Goal: Task Accomplishment & Management: Complete application form

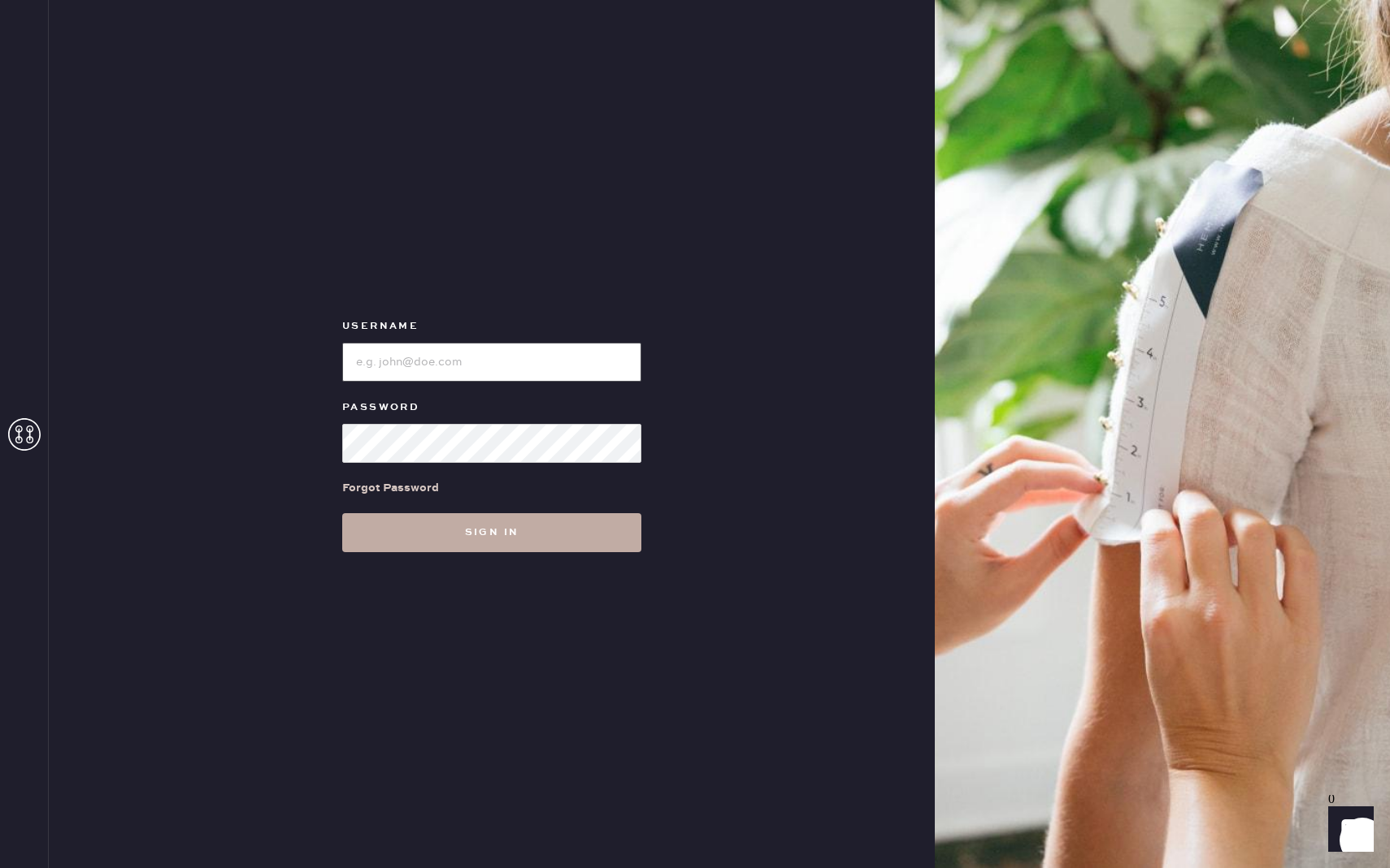
type input "reformationrittenhouse"
click at [483, 551] on button "Sign in" at bounding box center [492, 532] width 300 height 39
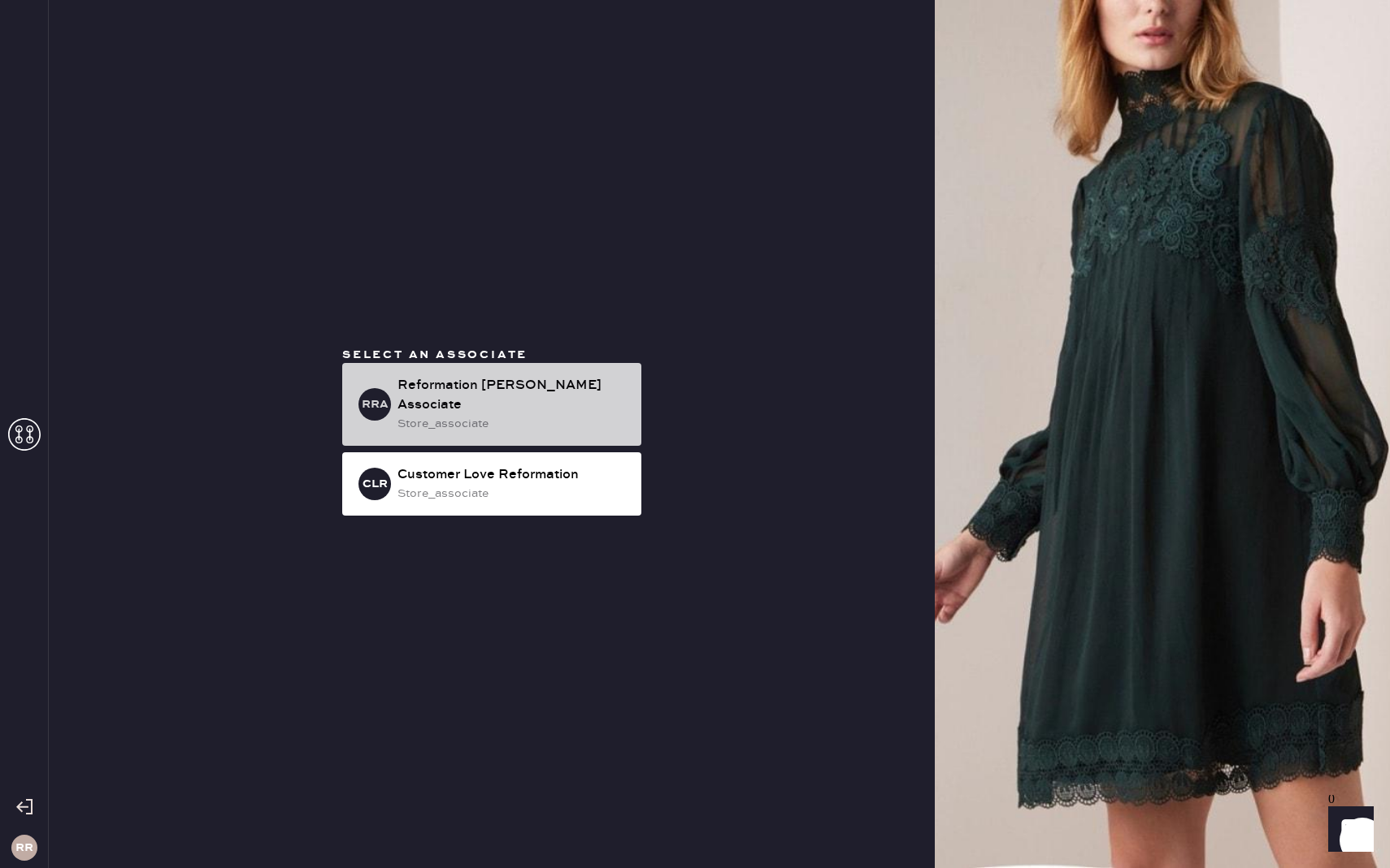
click at [534, 393] on div "Reformation [PERSON_NAME] Associate" at bounding box center [513, 395] width 231 height 39
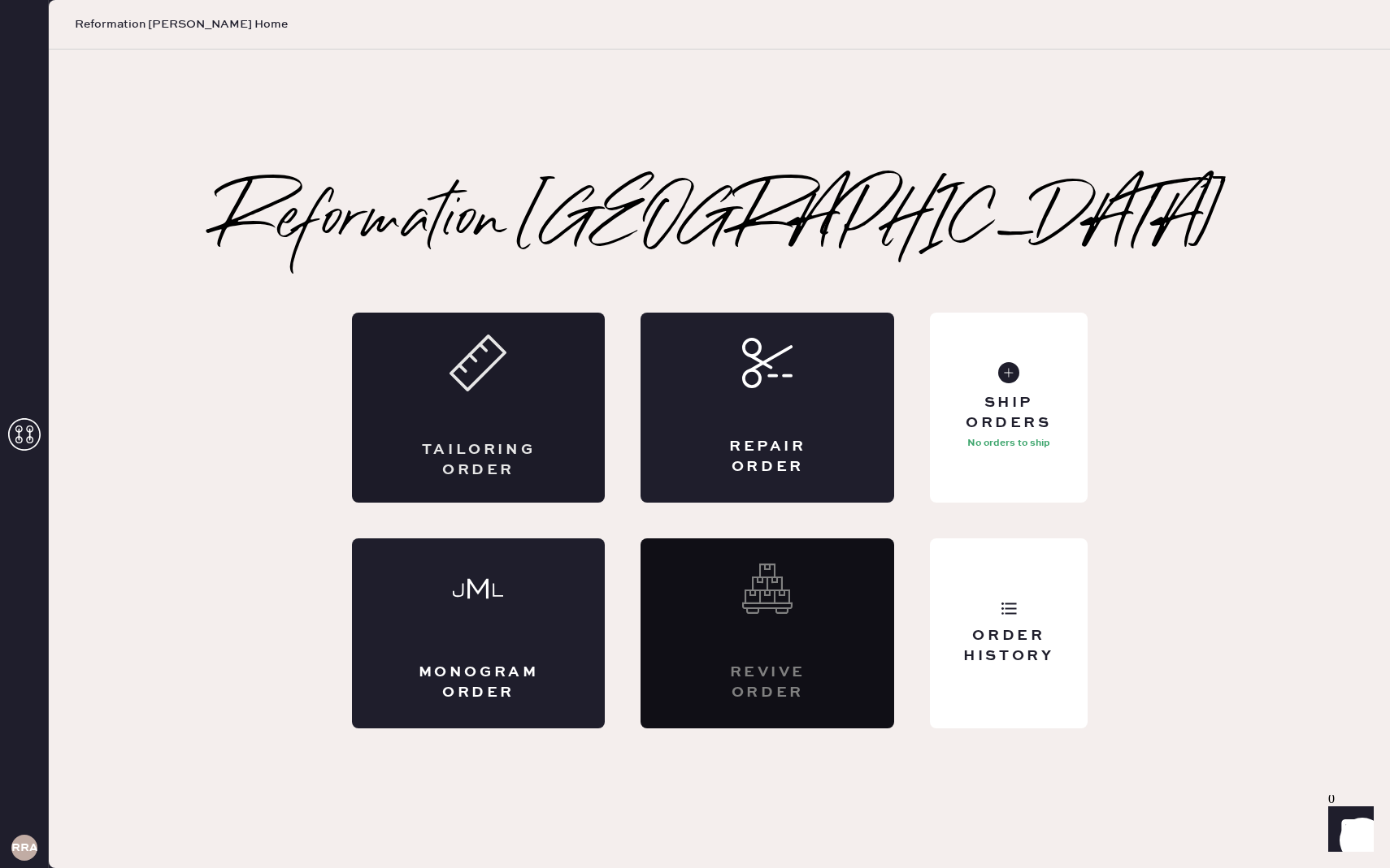
click at [511, 404] on div "Tailoring Order" at bounding box center [479, 408] width 254 height 190
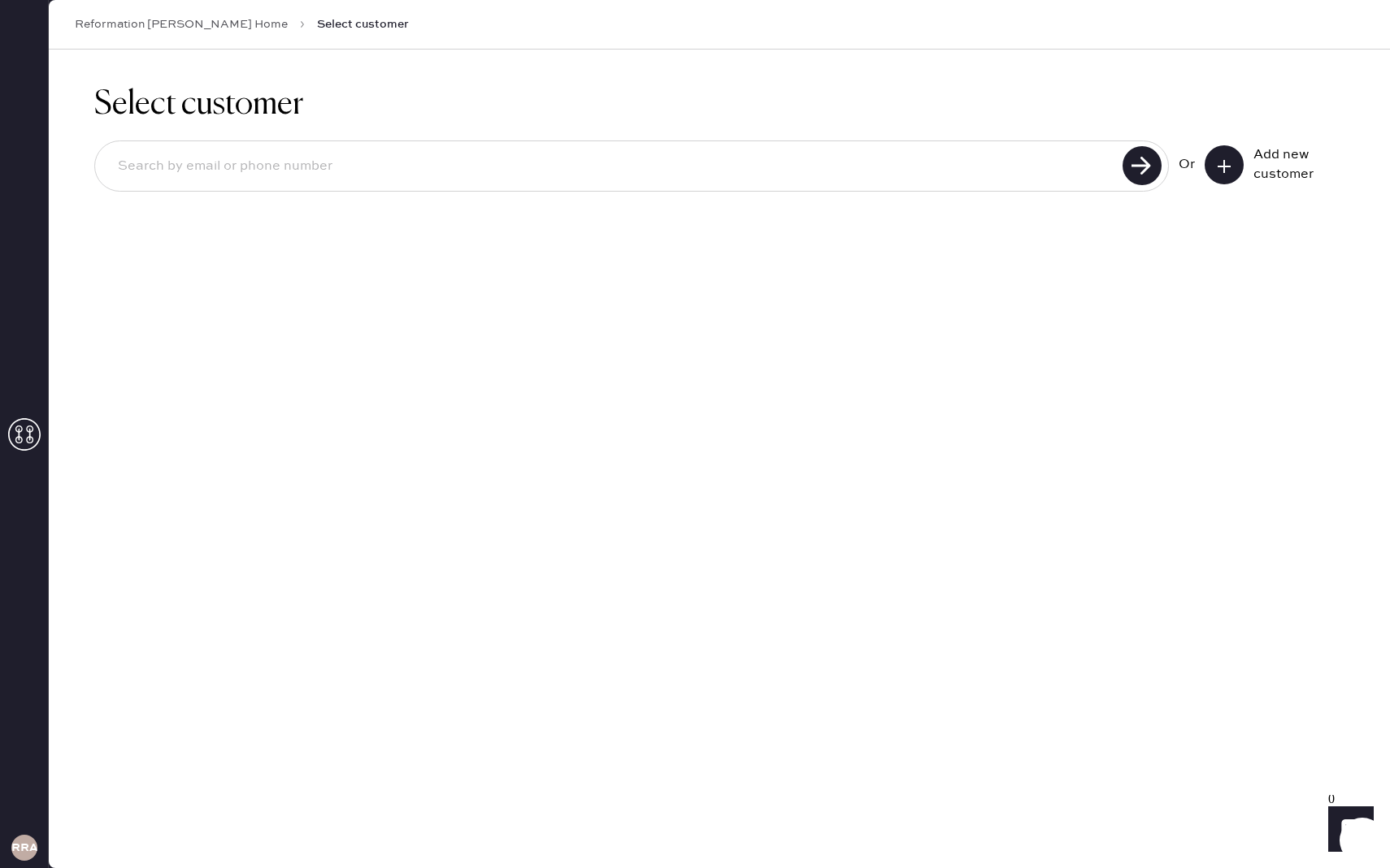
click at [416, 178] on input at bounding box center [611, 166] width 1013 height 37
type input "[EMAIL_ADDRESS][DOMAIN_NAME]"
click at [1094, 169] on use at bounding box center [1141, 165] width 39 height 39
click at [1094, 167] on div "Or" at bounding box center [1186, 164] width 16 height 20
click at [1094, 154] on button at bounding box center [1223, 164] width 39 height 39
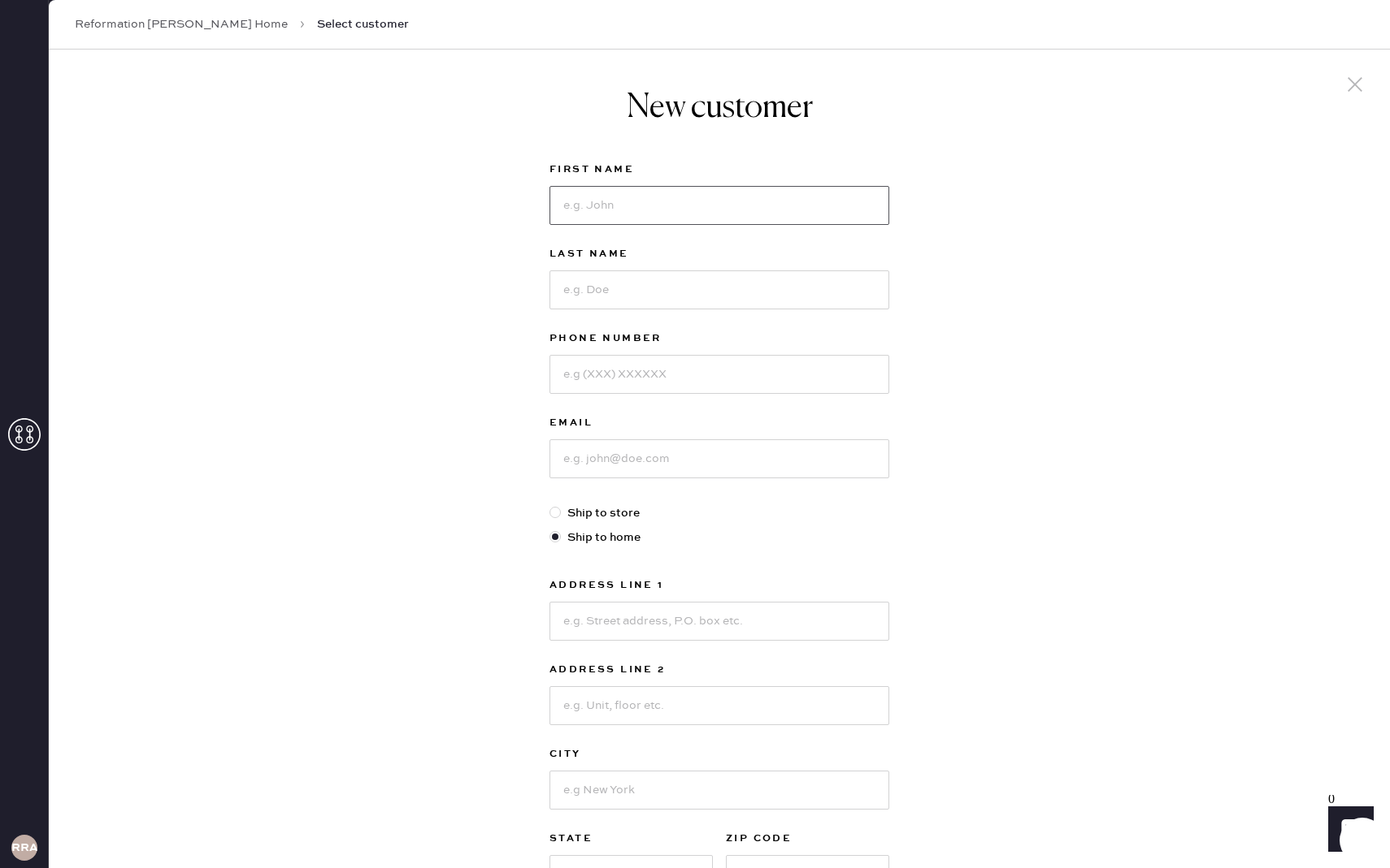
click at [757, 201] on input at bounding box center [719, 205] width 340 height 39
type input "[PERSON_NAME]"
click at [714, 285] on input at bounding box center [719, 289] width 340 height 39
type input "[PERSON_NAME]"
click at [714, 373] on input at bounding box center [719, 374] width 340 height 39
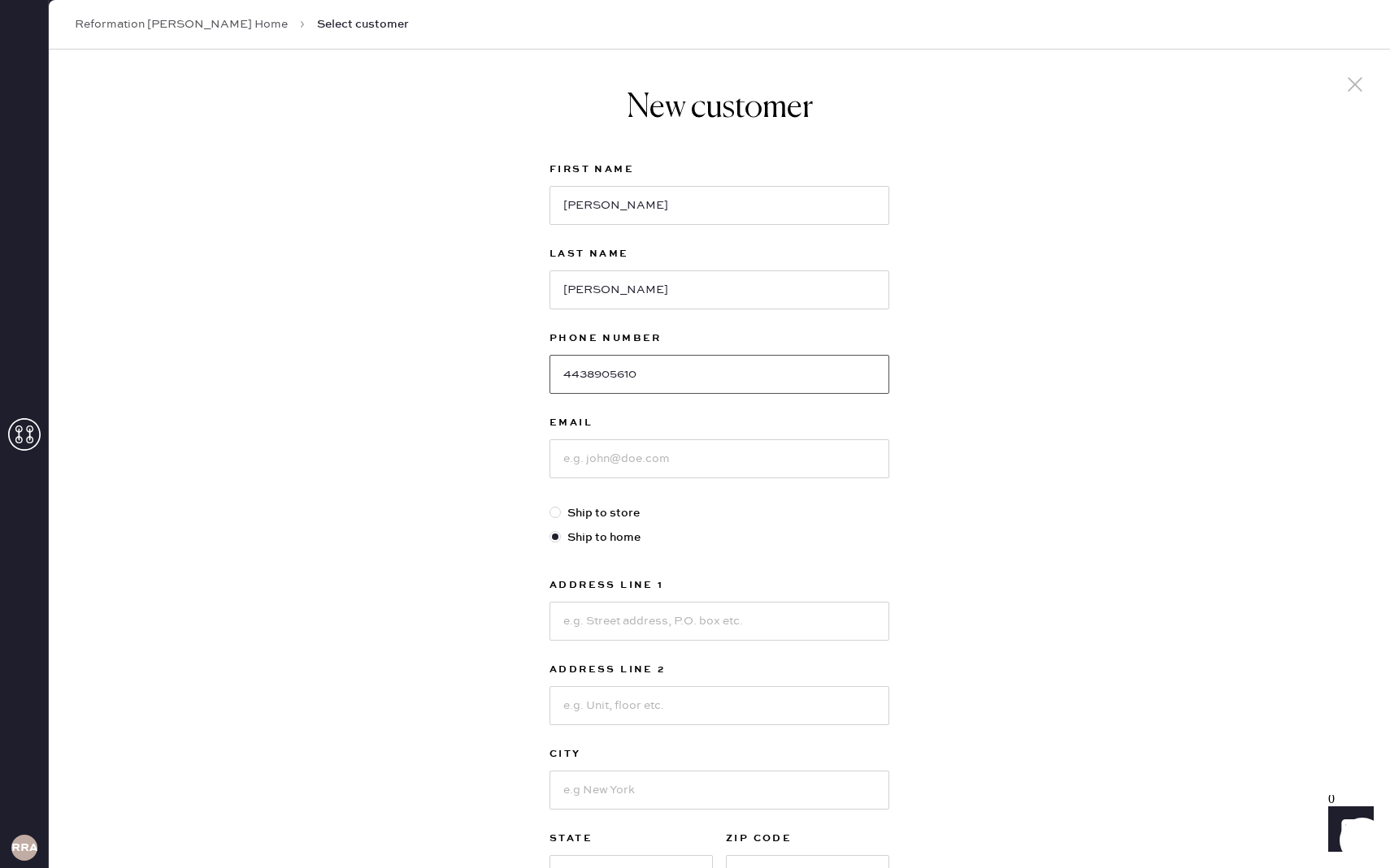
type input "4438905610"
click at [657, 466] on input at bounding box center [719, 459] width 340 height 39
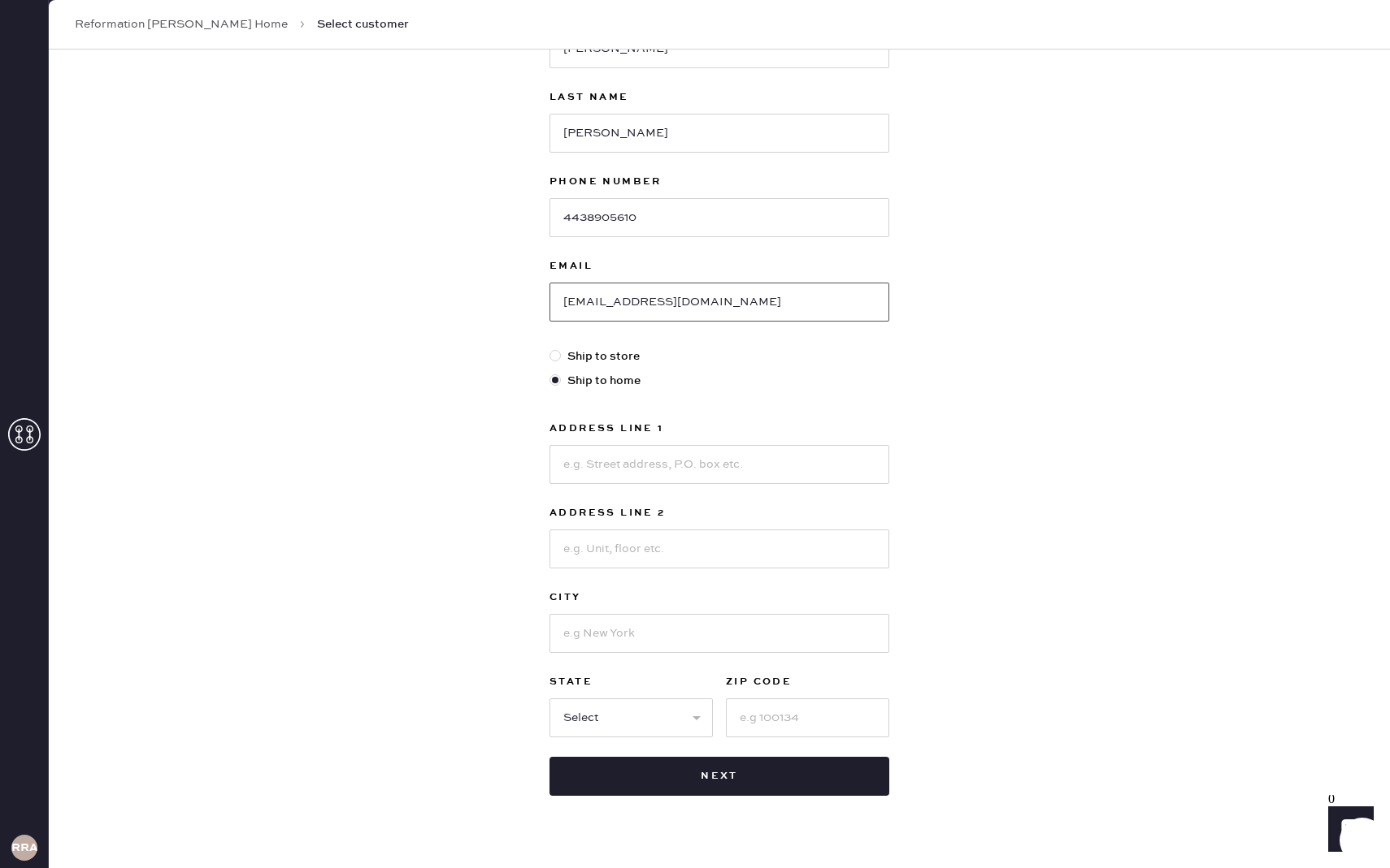
scroll to position [154, 0]
type input "[EMAIL_ADDRESS][DOMAIN_NAME]"
click at [727, 457] on input at bounding box center [719, 466] width 340 height 39
click at [589, 459] on input at bounding box center [719, 466] width 340 height 39
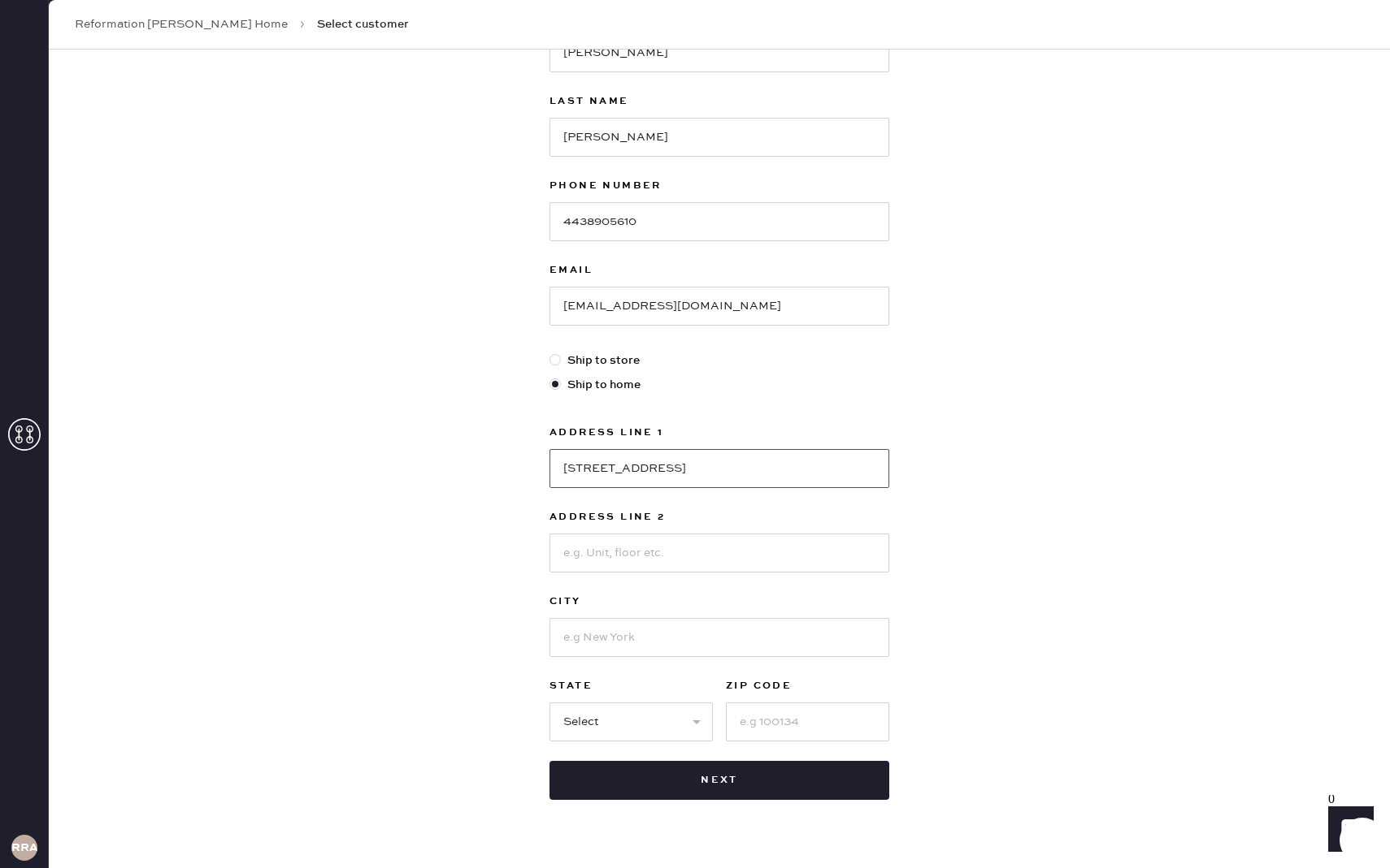
type input "[STREET_ADDRESS]"
click at [620, 634] on input at bounding box center [719, 637] width 340 height 39
type input "bryn mawr"
click at [652, 686] on select "Select AK AL AR AZ CA CO CT [GEOGRAPHIC_DATA] DE FL [GEOGRAPHIC_DATA] HI [GEOGR…" at bounding box center [631, 722] width 164 height 39
select select "PA"
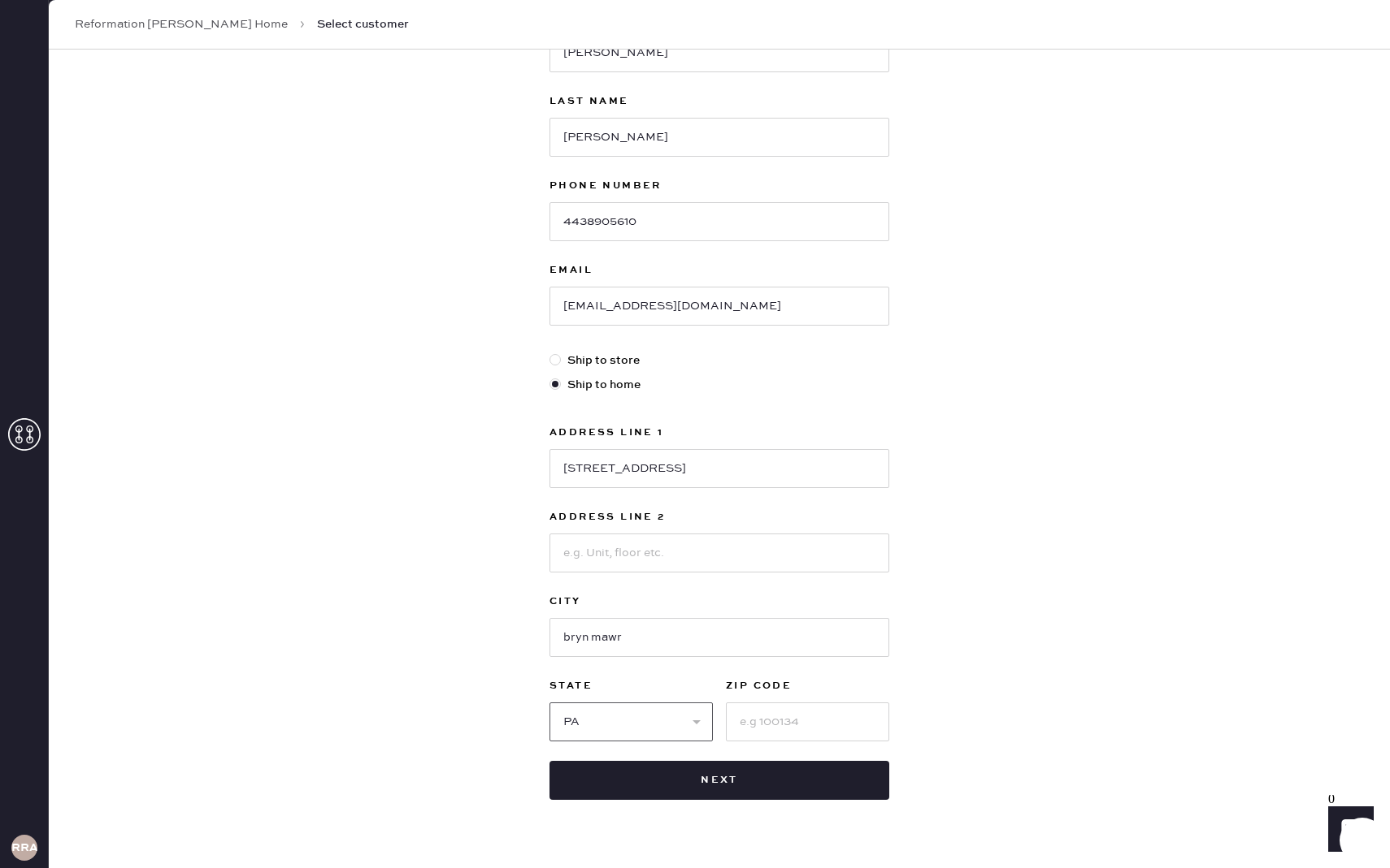
click at [549, 686] on select "Select AK AL AR AZ CA CO CT [GEOGRAPHIC_DATA] DE FL [GEOGRAPHIC_DATA] HI [GEOGR…" at bounding box center [631, 722] width 164 height 39
click at [768, 686] on input at bounding box center [807, 722] width 164 height 39
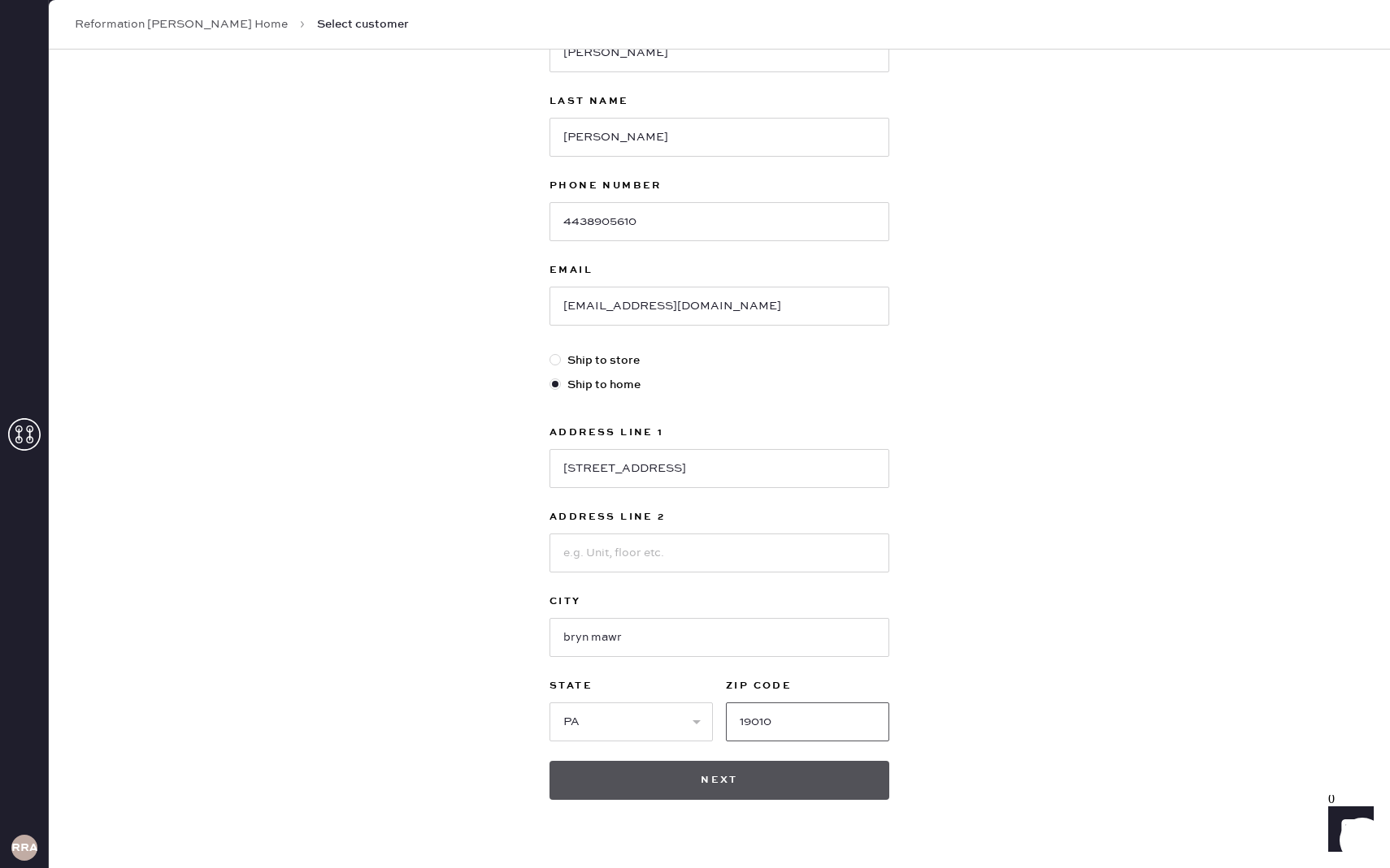
type input "19010"
click at [772, 686] on button "Next" at bounding box center [719, 780] width 340 height 39
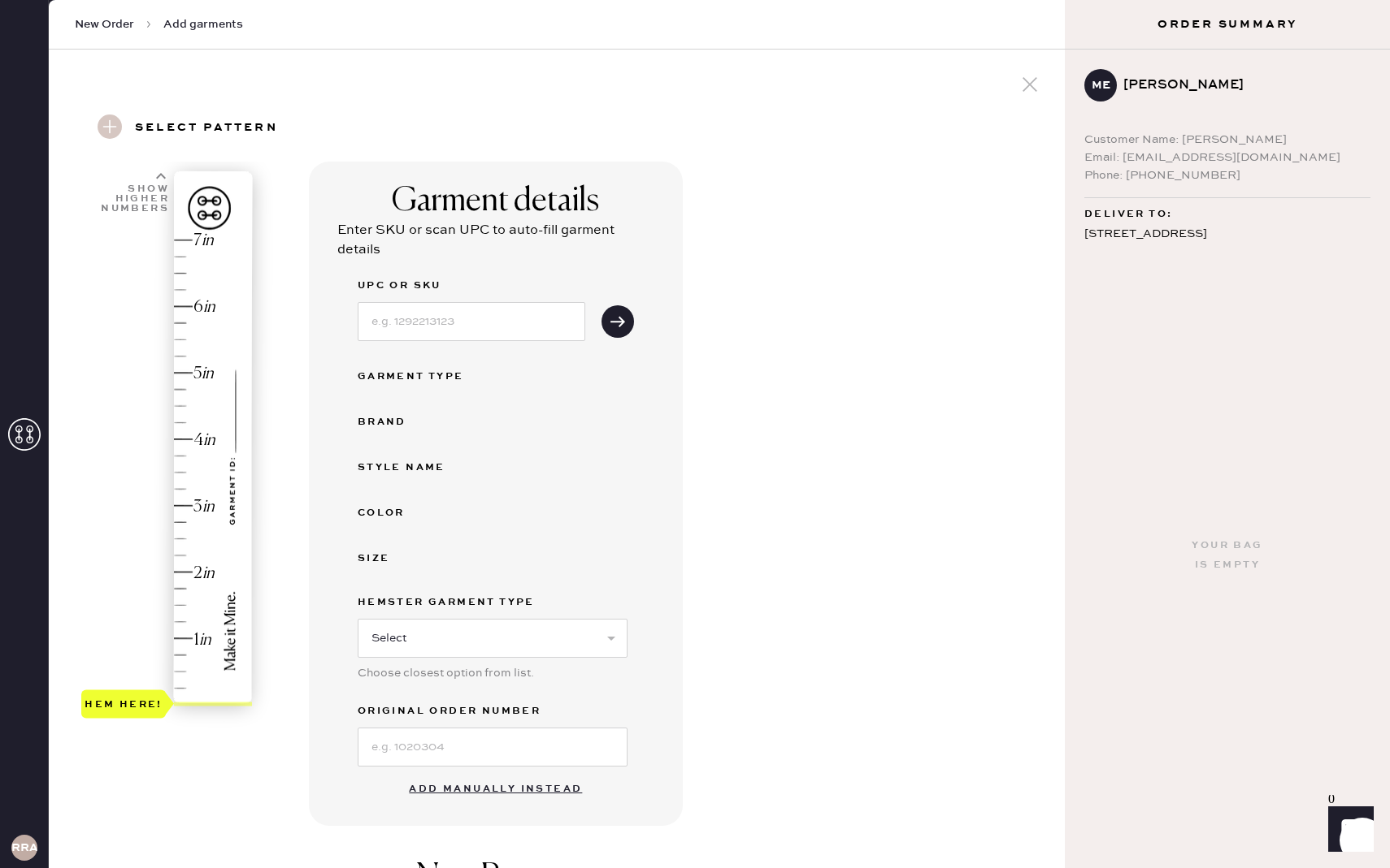
click at [427, 342] on div "UPC or SKU Garment Type Brand Style name Color Size Hemster Garment Type Select…" at bounding box center [496, 521] width 276 height 490
click at [437, 286] on label "UPC or SKU" at bounding box center [472, 286] width 227 height 20
click at [460, 313] on input at bounding box center [472, 321] width 227 height 39
click at [479, 686] on div "Garment details Enter SKU or scan UPC to auto-fill garment details UPC or SKU G…" at bounding box center [496, 494] width 374 height 664
click at [485, 686] on button "Add manually instead" at bounding box center [496, 790] width 193 height 33
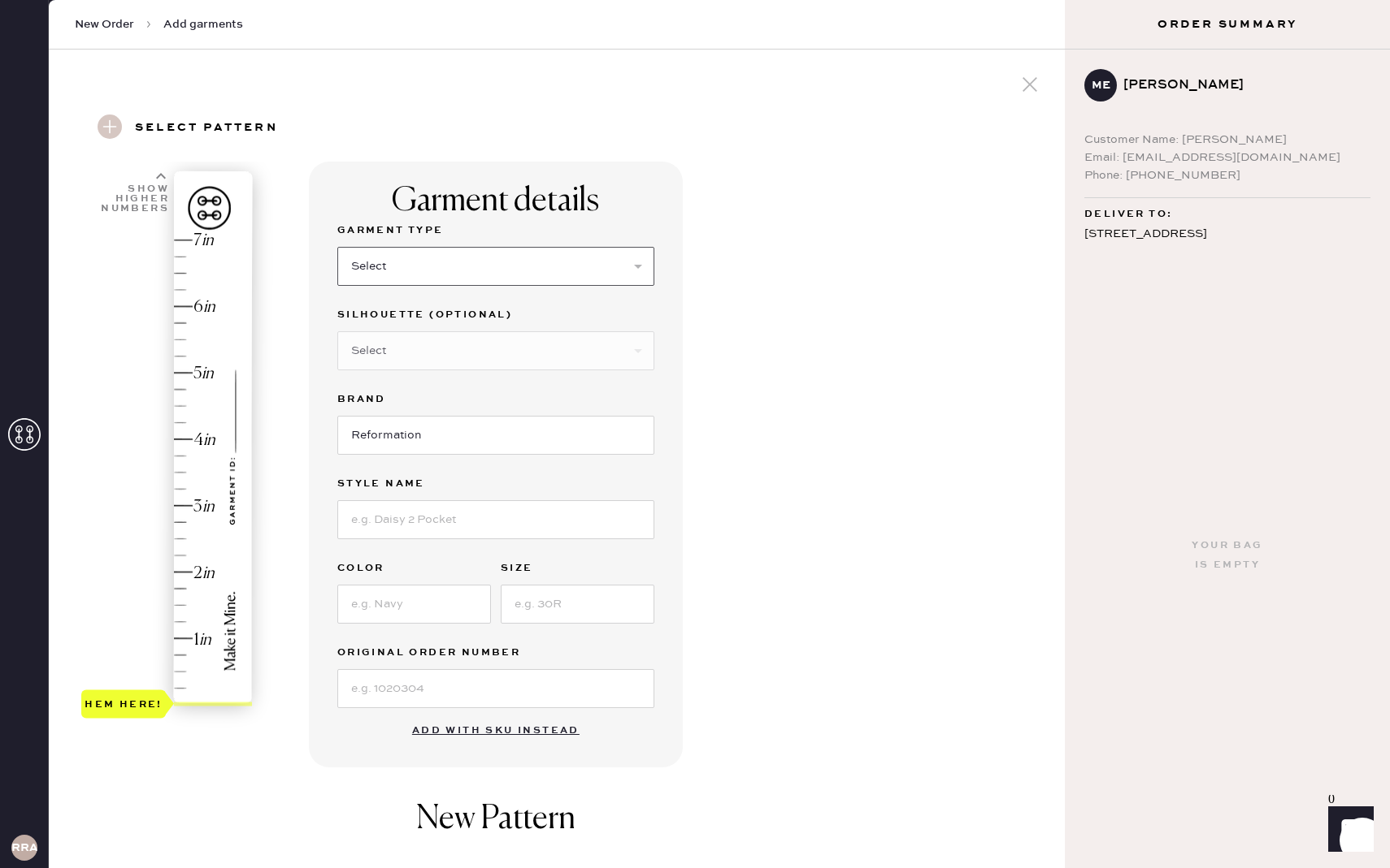
click at [430, 255] on select "Select Basic Skirt Jeans Leggings Pants Shorts Basic Sleeved Dress Basic Sleeve…" at bounding box center [496, 266] width 317 height 39
select select "2"
click at [337, 247] on select "Select Basic Skirt Jeans Leggings Pants Shorts Basic Sleeved Dress Basic Sleeve…" at bounding box center [496, 266] width 317 height 39
click at [396, 355] on select "Select Shorts Cropped Flare Boot Cut Straight Skinny Other" at bounding box center [496, 350] width 317 height 39
select select "5"
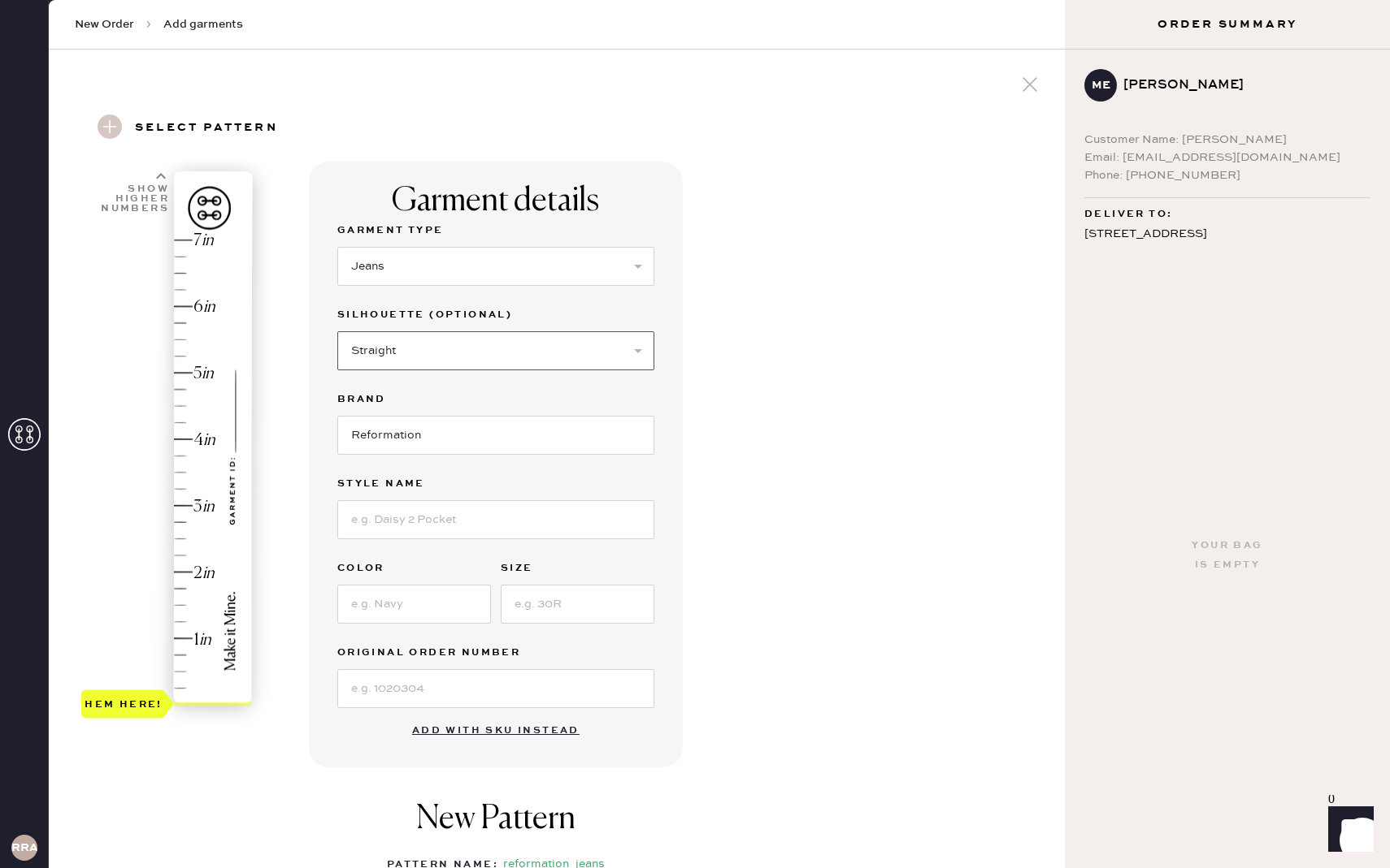
click at [337, 331] on select "Select Shorts Cropped Flare Boot Cut Straight Skinny Other" at bounding box center [496, 350] width 317 height 39
click at [409, 523] on input at bounding box center [496, 520] width 317 height 39
type input "[PERSON_NAME] Rise Slouchy Wide Leg"
click at [432, 596] on input at bounding box center [414, 604] width 153 height 39
type input "Cloquet"
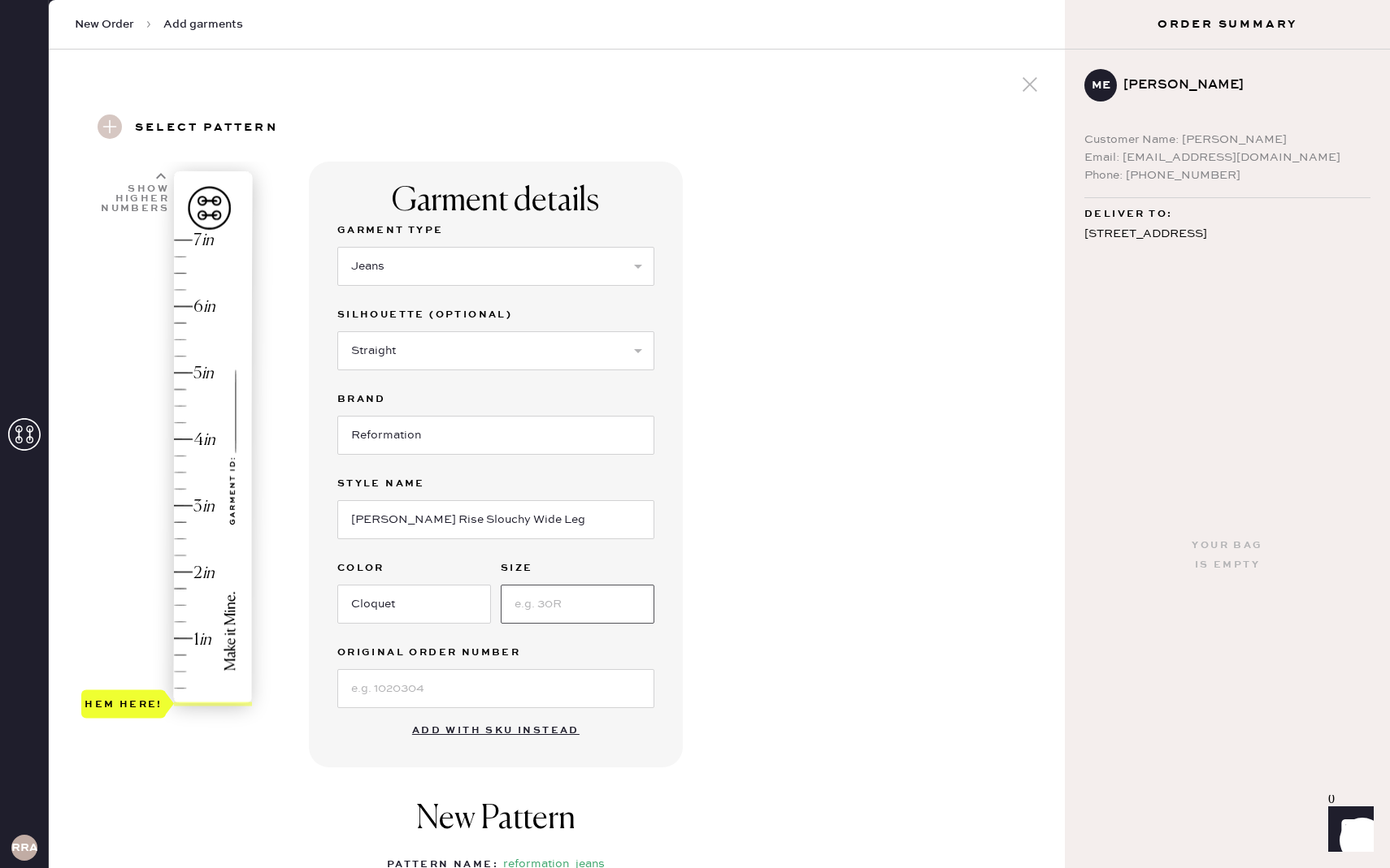
click at [560, 597] on input at bounding box center [578, 604] width 153 height 39
type input "27"
click at [533, 685] on input at bounding box center [496, 688] width 317 height 39
type input "S30815392"
type input "3.25"
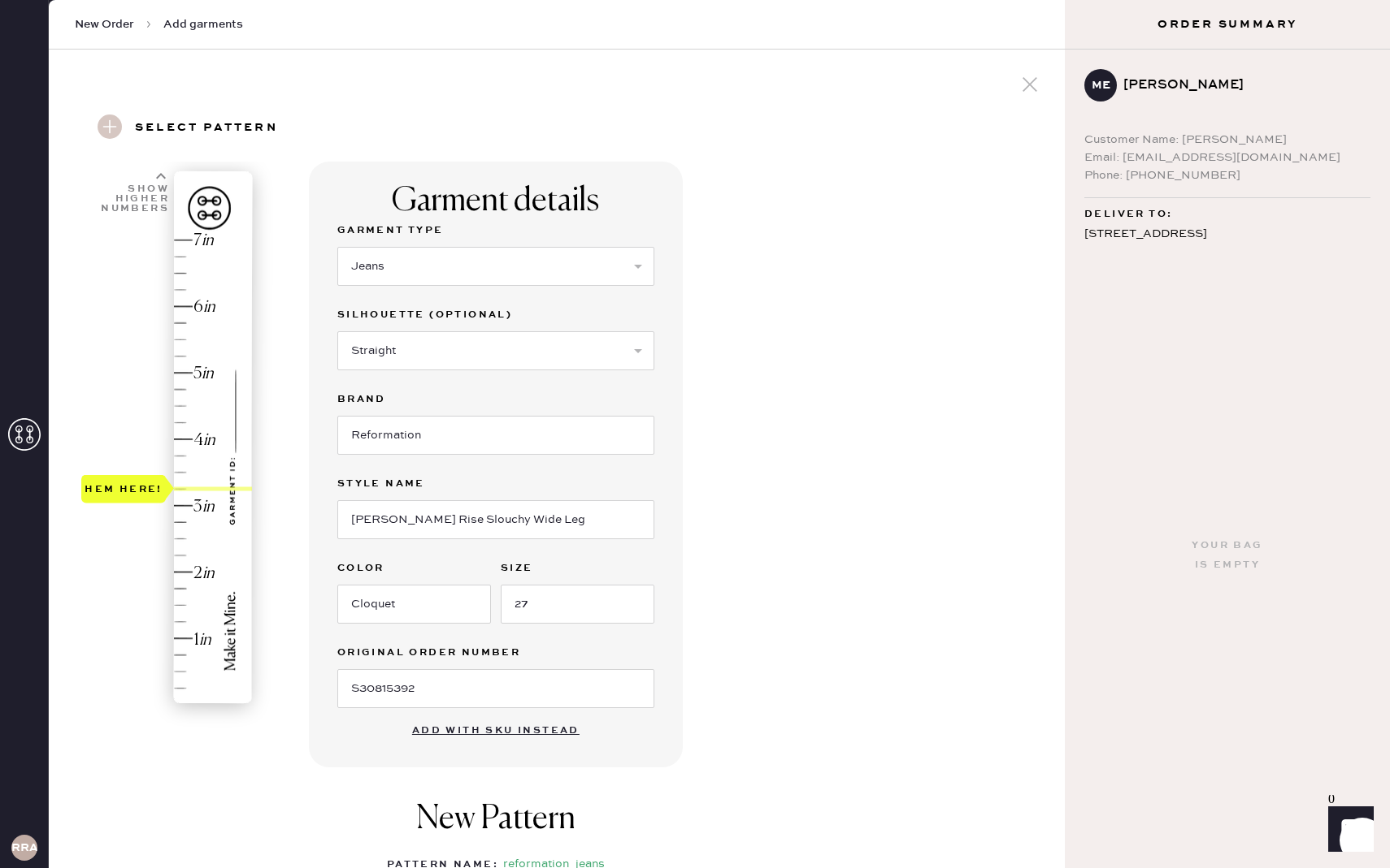
click at [173, 486] on div "Hem here!" at bounding box center [167, 472] width 173 height 479
click at [736, 620] on div "Garment details Garment Type Select Basic Skirt Jeans Leggings Pants Shorts Bas…" at bounding box center [680, 623] width 743 height 923
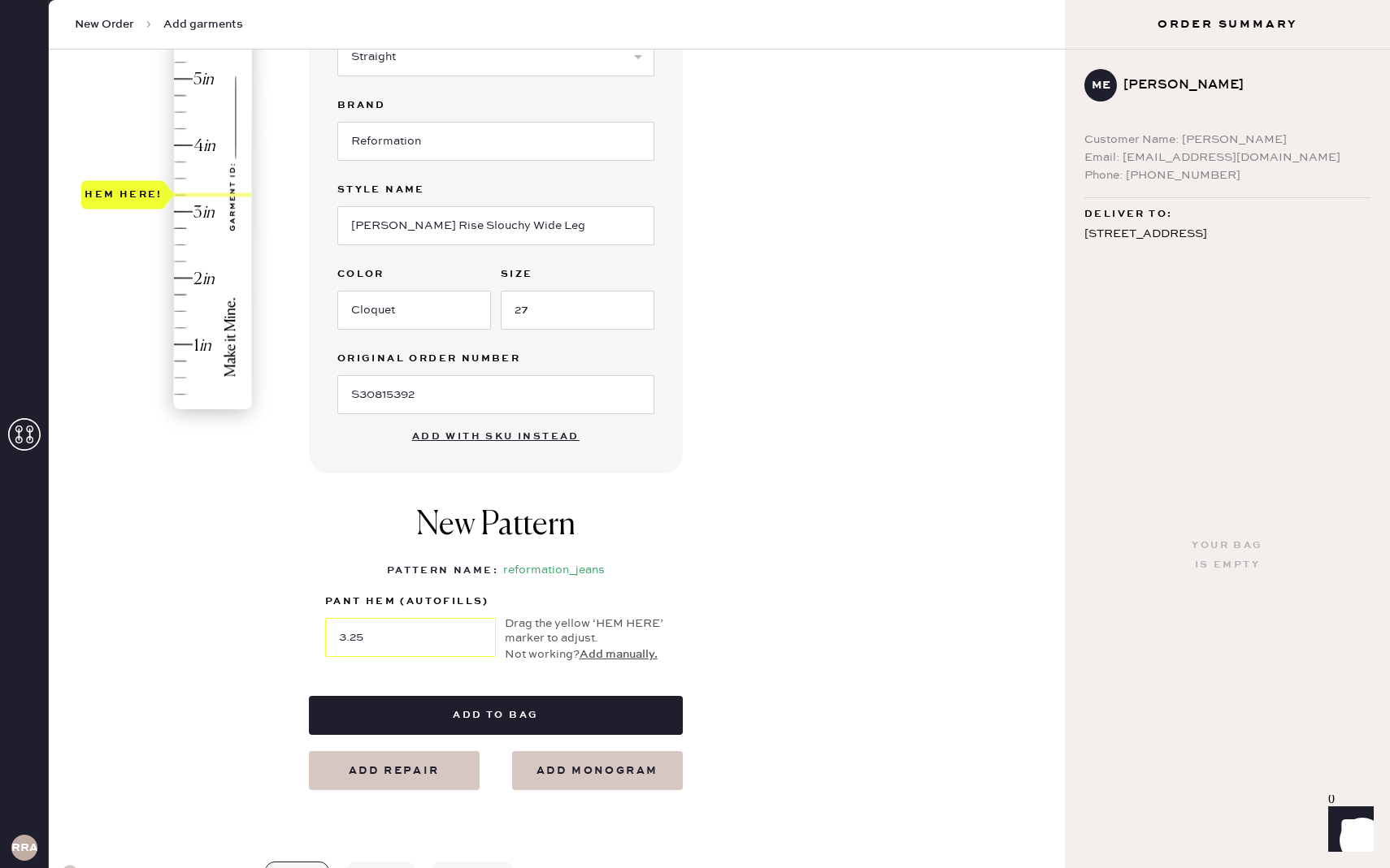
scroll to position [365, 0]
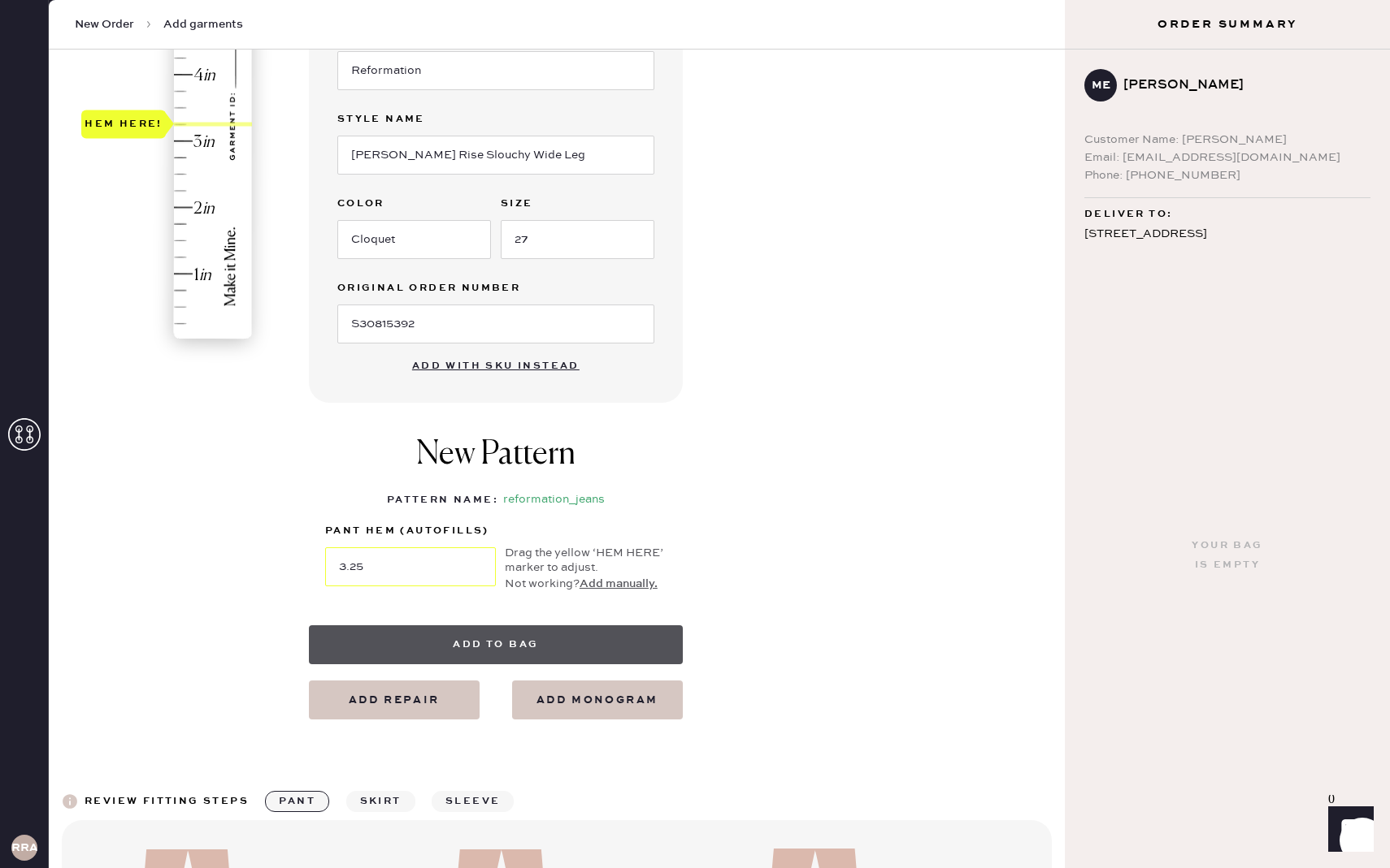
click at [645, 653] on button "Add to bag" at bounding box center [496, 644] width 374 height 39
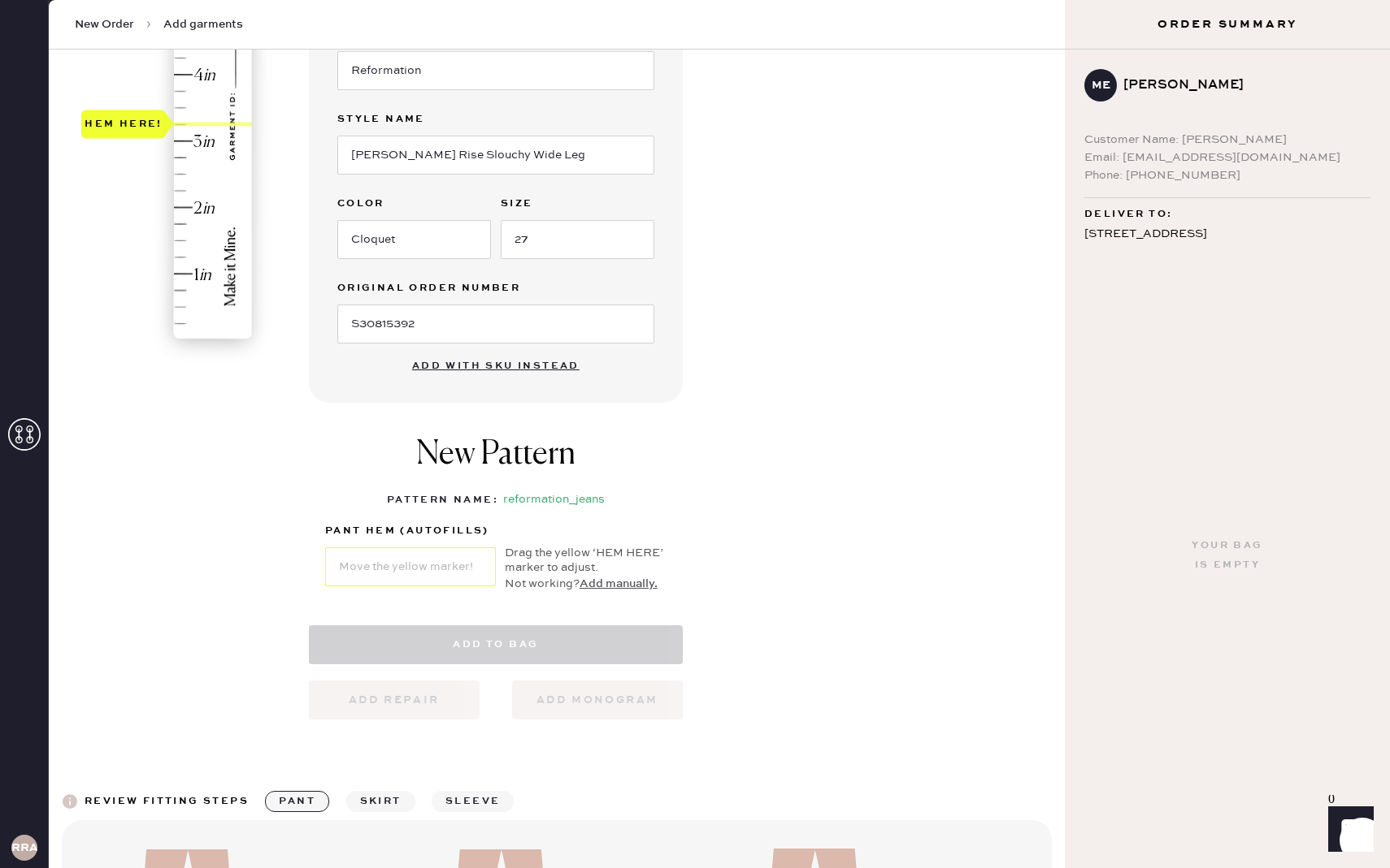
select select "2"
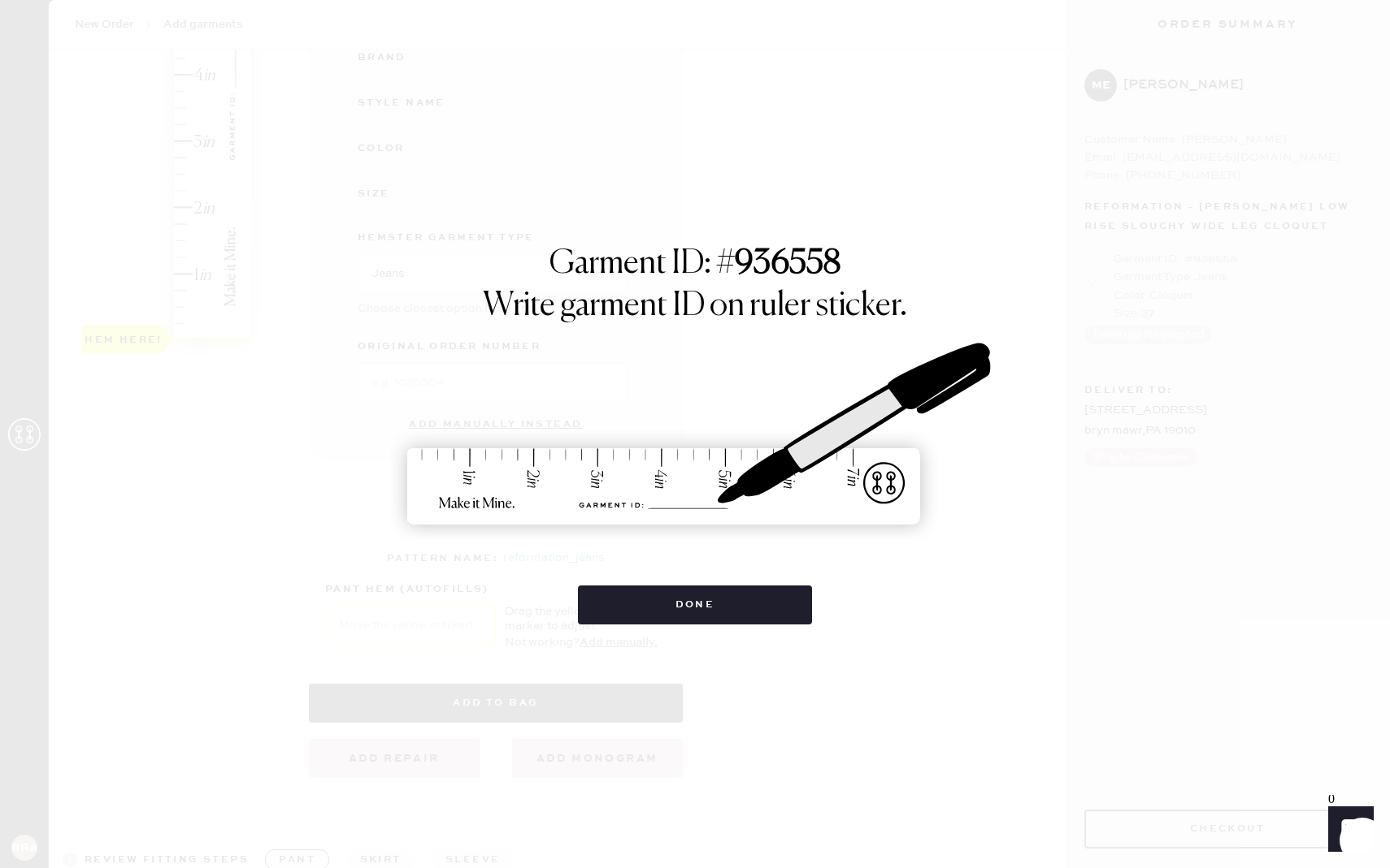
click at [740, 628] on div "Garment ID: # 936558 Write garment ID on ruler sticker. Done" at bounding box center [695, 434] width 1390 height 868
click at [751, 605] on button "Done" at bounding box center [695, 605] width 235 height 39
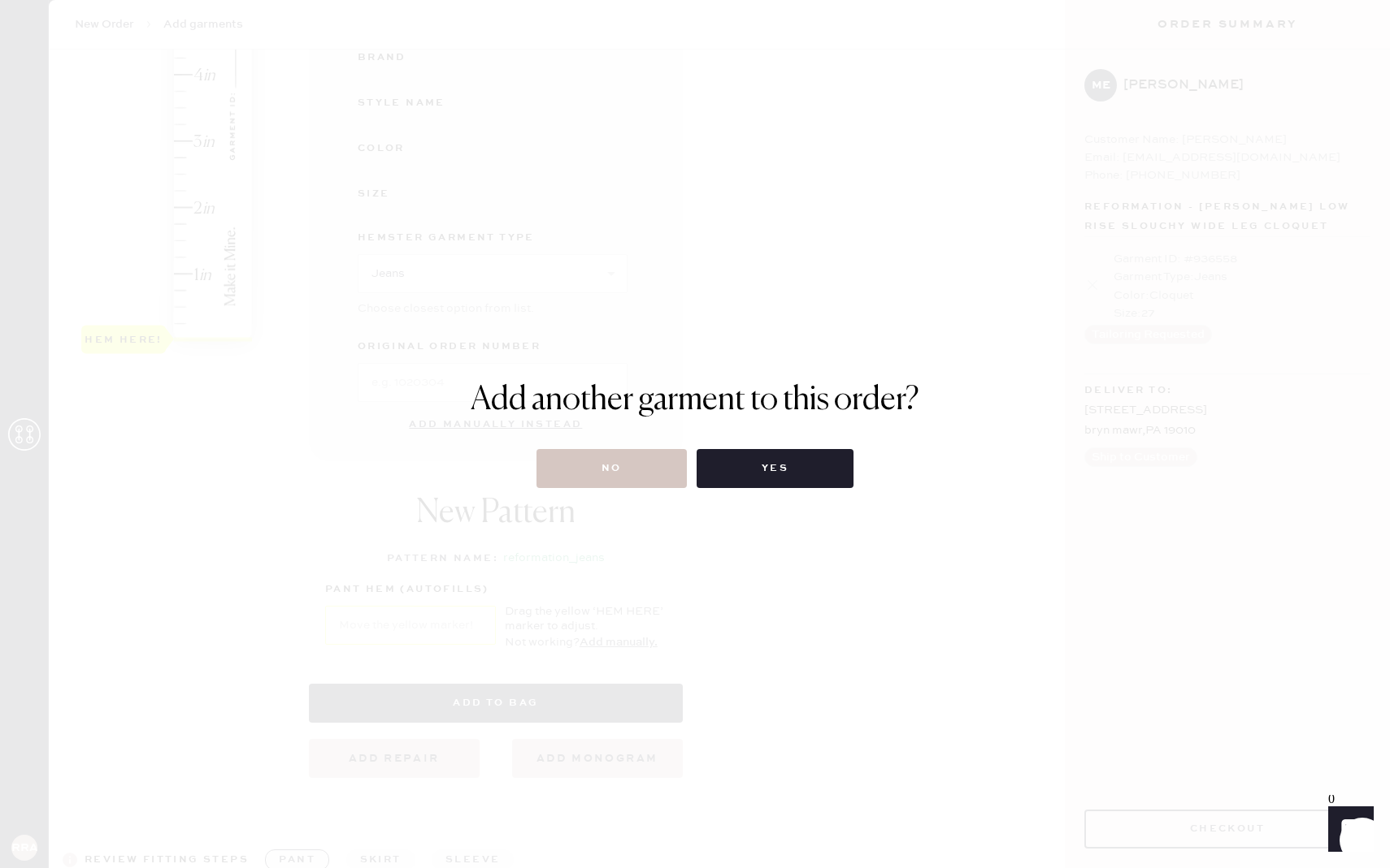
click at [649, 490] on div "Add another garment to this order? No Yes" at bounding box center [695, 434] width 1390 height 868
click at [648, 486] on button "No" at bounding box center [611, 468] width 151 height 39
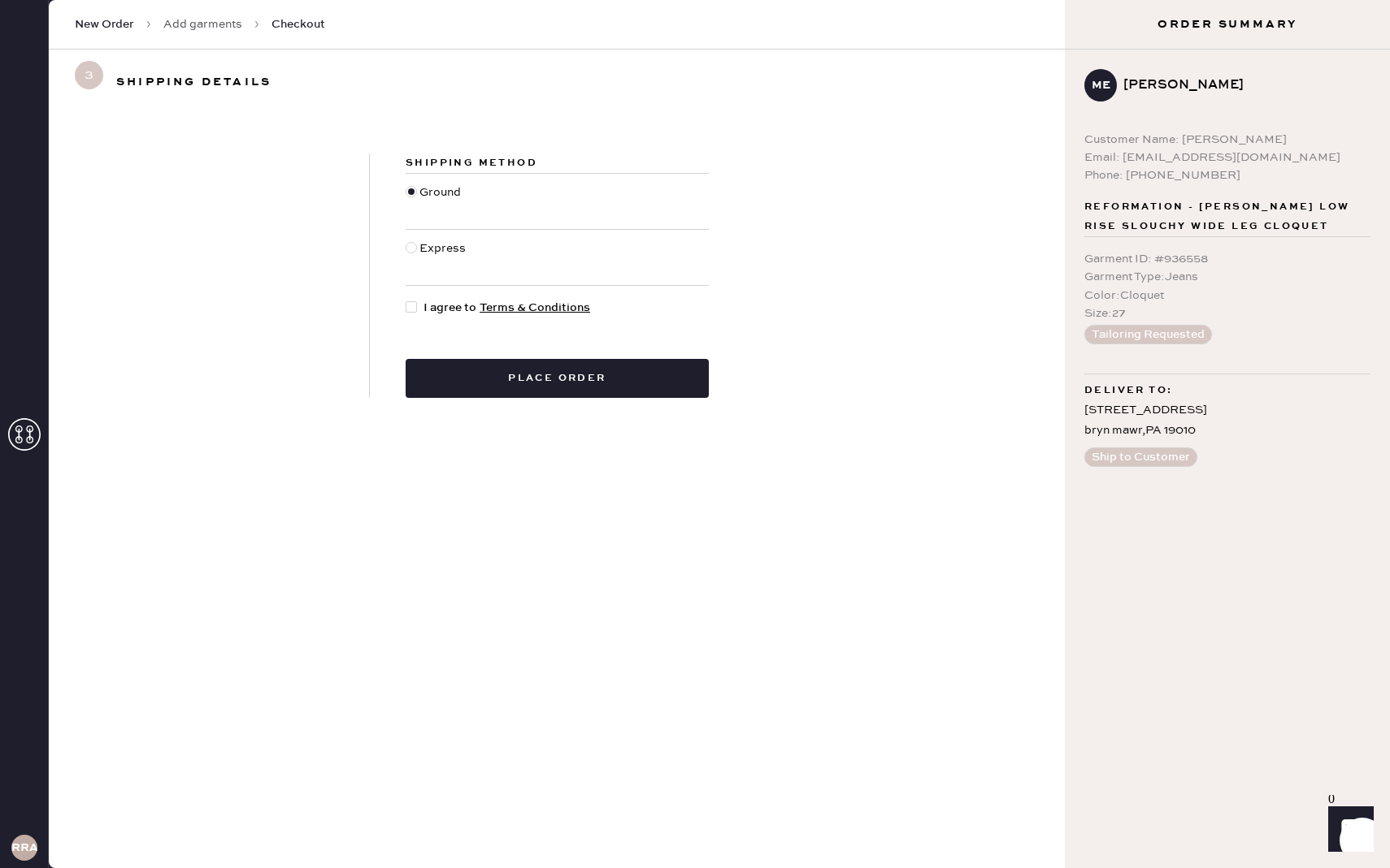
click at [423, 306] on div at bounding box center [414, 308] width 18 height 18
click at [406, 299] on input "I agree to Terms & Conditions" at bounding box center [405, 299] width 1 height 1
checkbox input "true"
click at [483, 368] on button "Place order" at bounding box center [557, 378] width 303 height 39
